Goal: Task Accomplishment & Management: Manage account settings

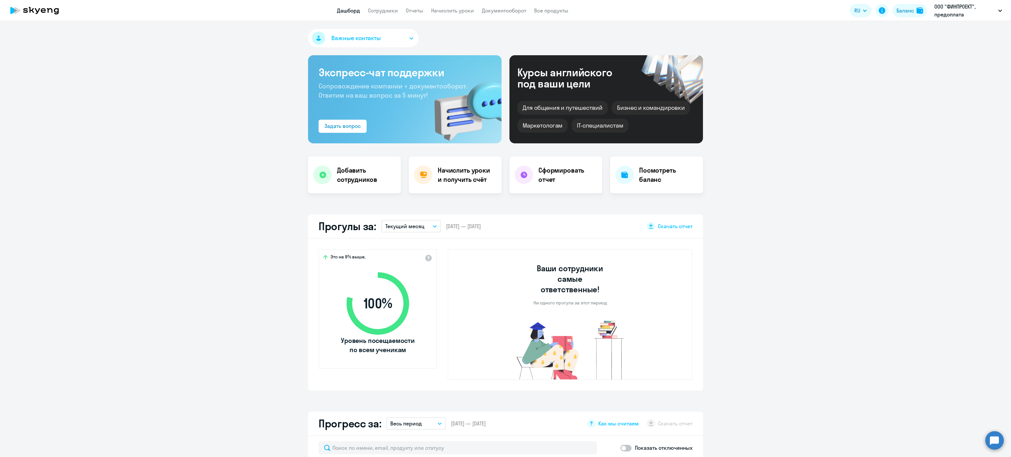
select select "30"
click at [384, 13] on link "Сотрудники" at bounding box center [383, 10] width 30 height 7
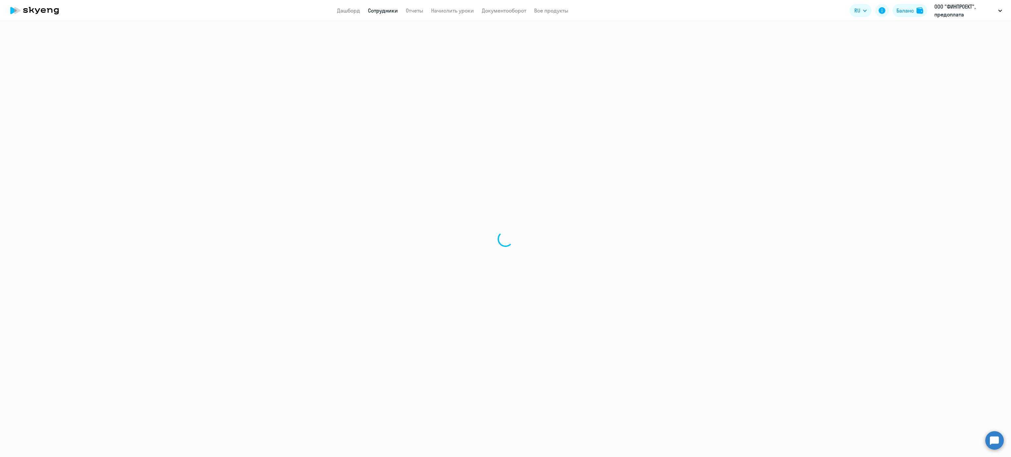
select select "30"
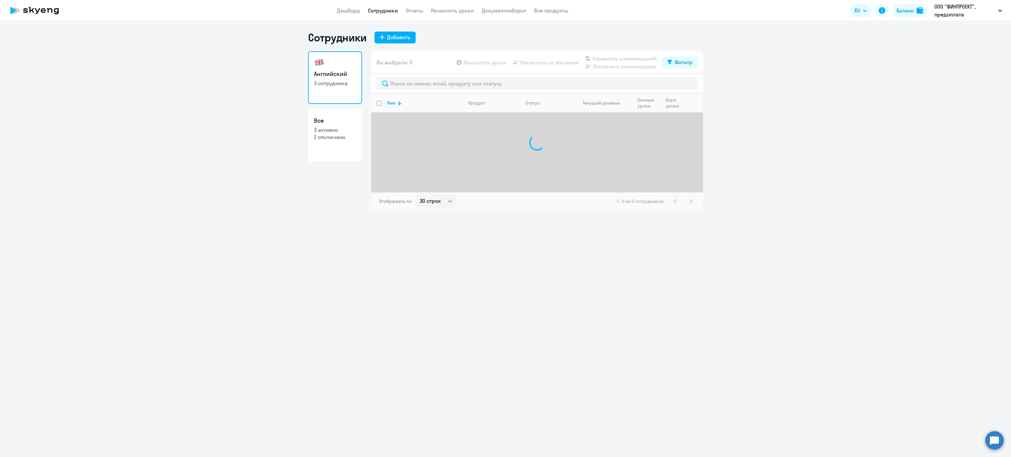
click at [353, 14] on app-header "Дашборд Сотрудники Отчеты Начислить уроки Документооборот Все продукты Дашборд …" at bounding box center [505, 10] width 1011 height 21
click at [349, 7] on link "Дашборд" at bounding box center [348, 10] width 23 height 7
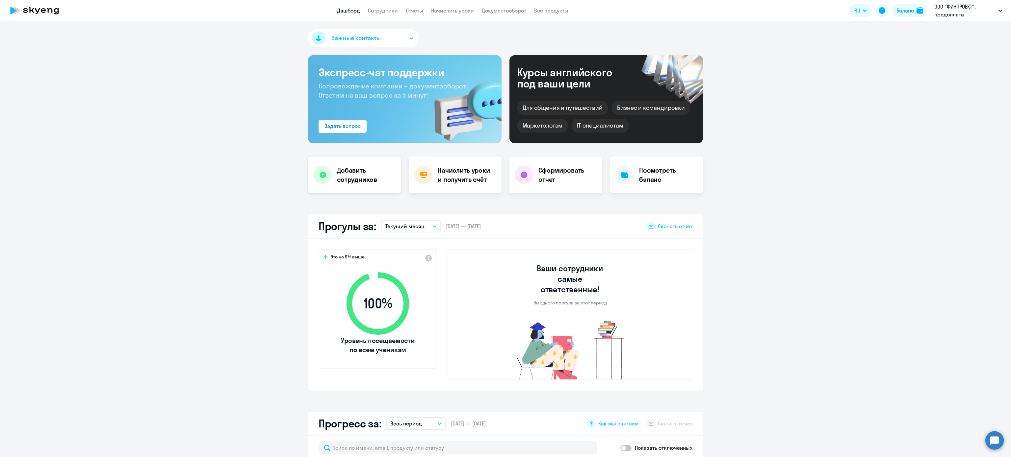
click at [354, 182] on h4 "Добавить сотрудников" at bounding box center [366, 175] width 59 height 18
select select "30"
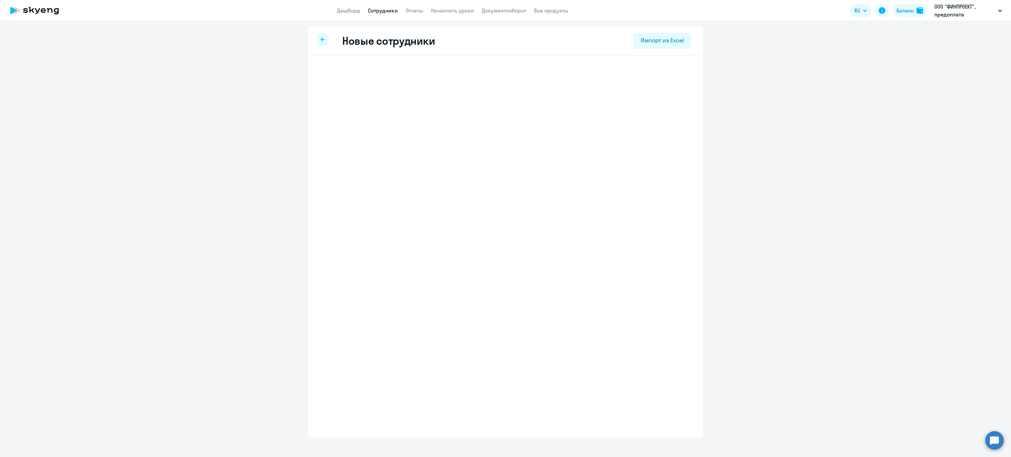
select select "english_adult_not_native_speaker_premium"
select select "3"
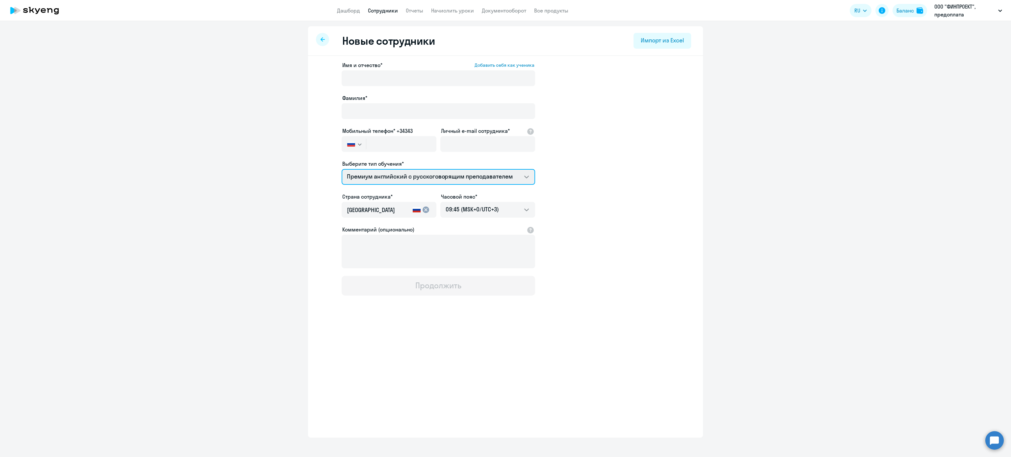
click at [398, 174] on select "Премиум английский с русскоговорящим преподавателем" at bounding box center [437, 177] width 193 height 16
click at [901, 16] on button "Баланс" at bounding box center [909, 10] width 35 height 13
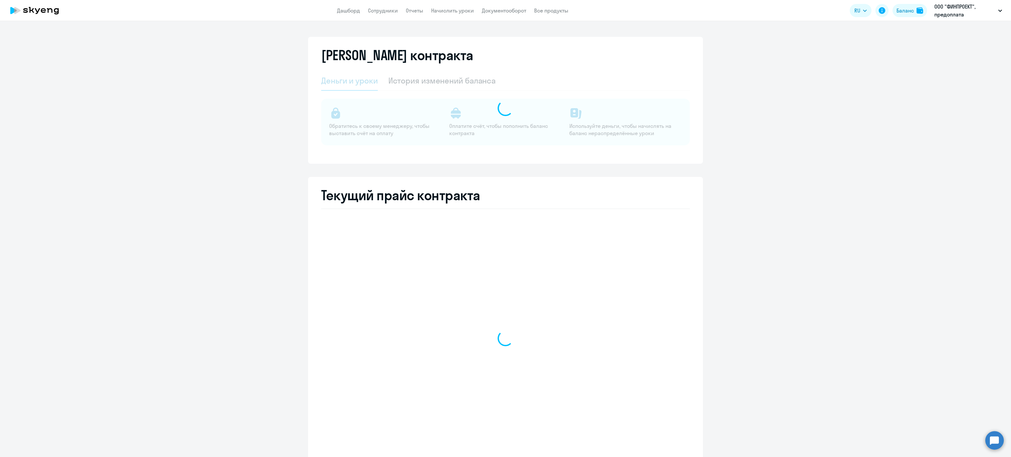
select select "english_adult_not_native_speaker"
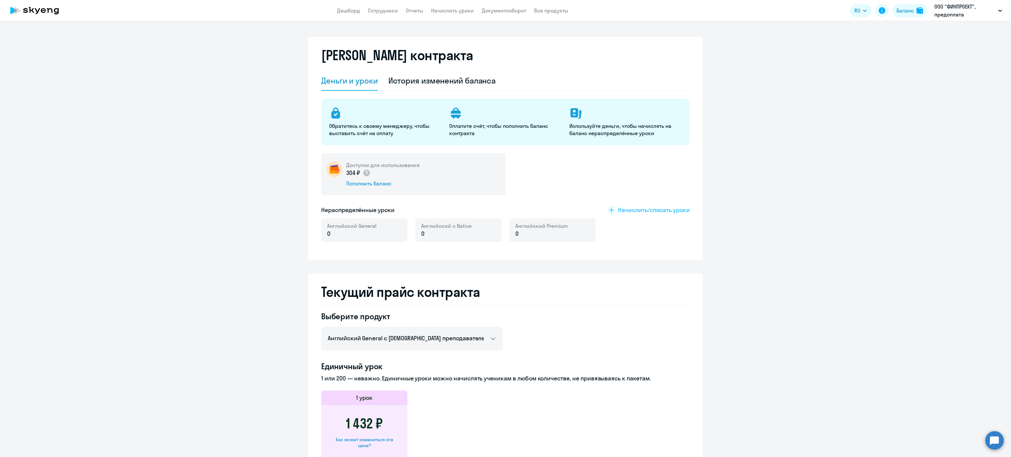
click at [642, 209] on span "Начислить/списать уроки" at bounding box center [654, 210] width 72 height 9
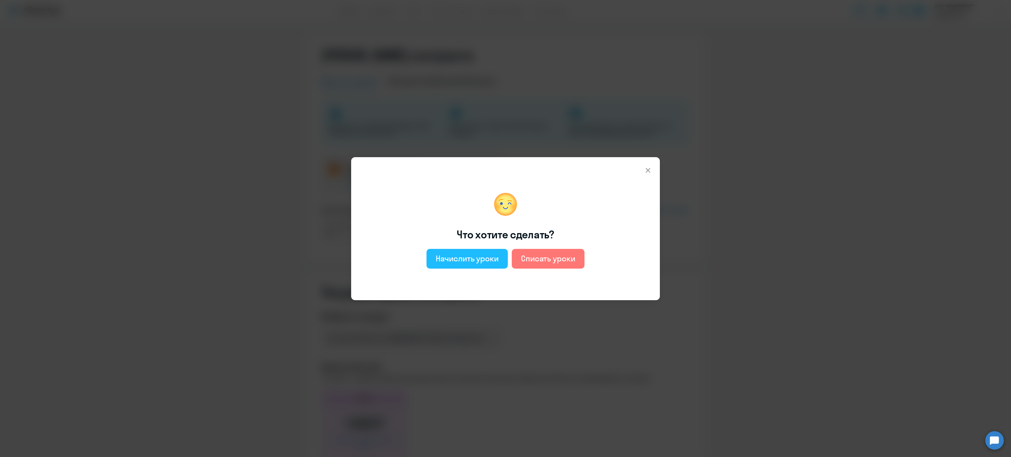
click at [478, 260] on div "Начислить уроки" at bounding box center [467, 258] width 63 height 11
select select "english_adult_not_native_speaker"
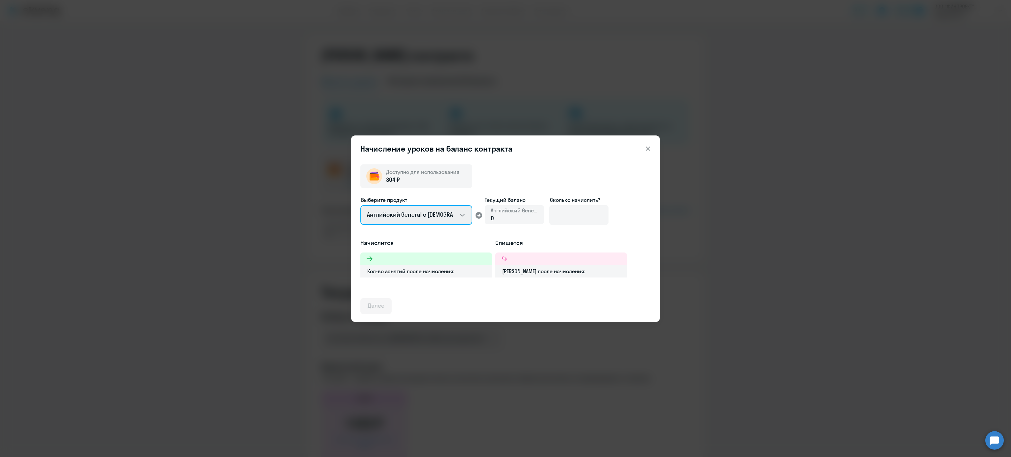
click at [433, 221] on select "Английский General с [DEMOGRAPHIC_DATA] преподавателем Английский General с [DE…" at bounding box center [416, 215] width 112 height 20
click at [517, 221] on div "0" at bounding box center [514, 218] width 47 height 9
click at [563, 208] on input at bounding box center [578, 215] width 59 height 20
type input "2"
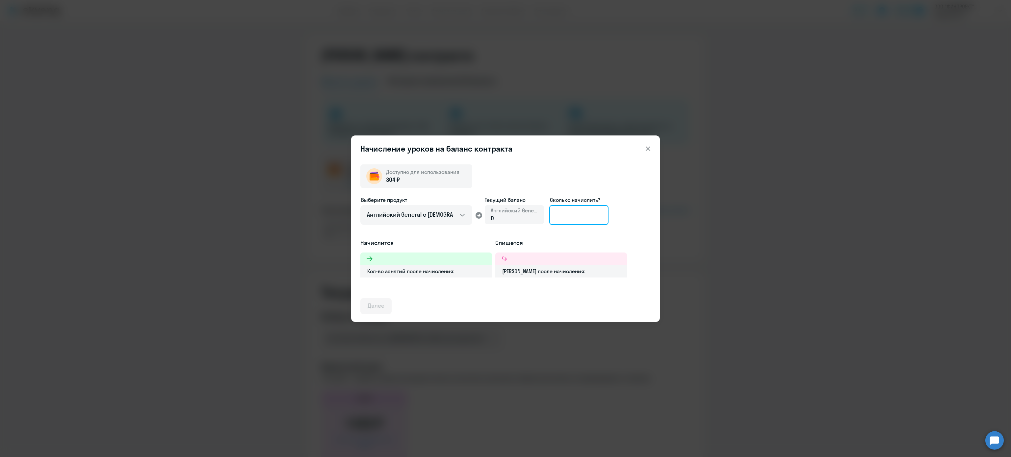
type input "1"
click at [431, 208] on select "Английский General с [DEMOGRAPHIC_DATA] преподавателем Английский General с [DE…" at bounding box center [416, 215] width 112 height 20
click at [735, 288] on div "Начисление уроков на баланс контракта Доступно для использования 304 ₽ Выберите…" at bounding box center [505, 228] width 1011 height 457
